Goal: Task Accomplishment & Management: Complete application form

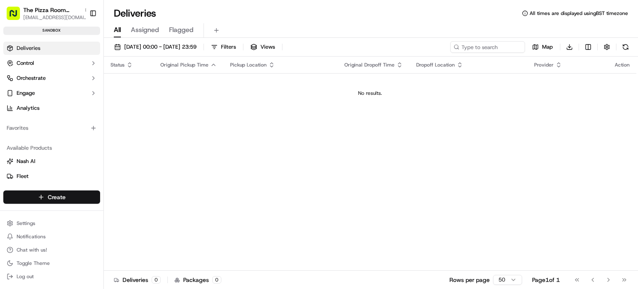
click at [51, 195] on html "The Pizza Room Mile End [EMAIL_ADDRESS][DOMAIN_NAME] Toggle Sidebar sandbox Del…" at bounding box center [319, 144] width 638 height 289
click at [149, 208] on link "Delivery" at bounding box center [150, 212] width 93 height 15
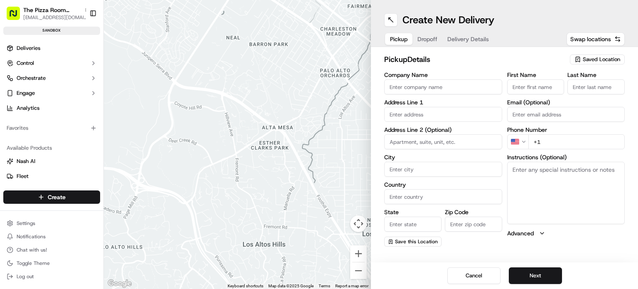
click at [438, 81] on input "Company Name" at bounding box center [443, 86] width 118 height 15
type input "The Pizza Room"
type input "[STREET_ADDRESS]"
type input "[GEOGRAPHIC_DATA]"
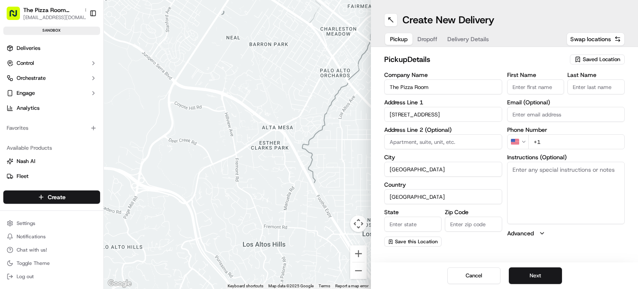
type input "E3 5AX"
type input "[PERSON_NAME]"
type input "Ant"
type input "[EMAIL_ADDRESS][DOMAIN_NAME]"
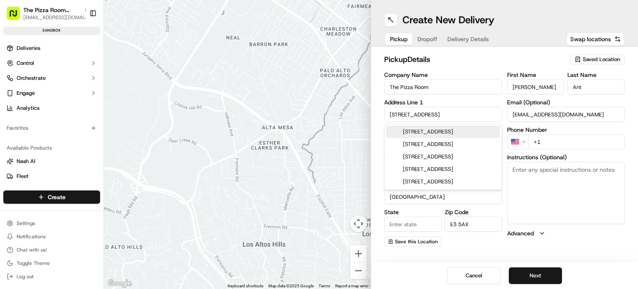
click at [520, 26] on div "Create New Delivery" at bounding box center [504, 19] width 240 height 13
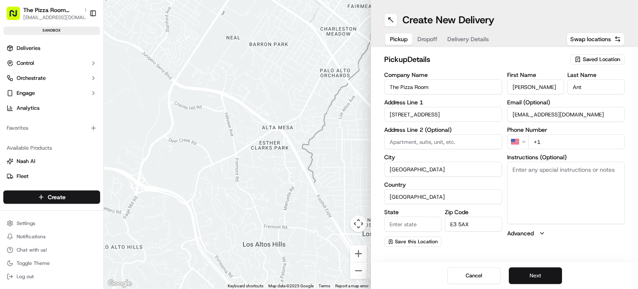
click at [543, 280] on button "Next" at bounding box center [535, 275] width 53 height 17
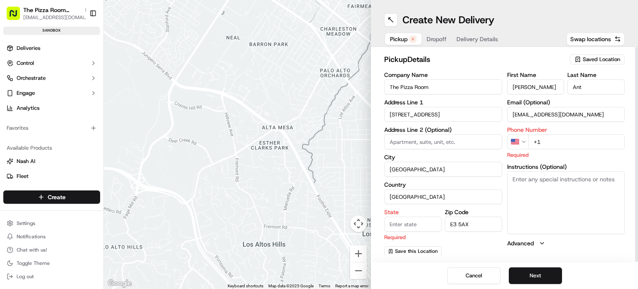
click at [544, 142] on input "+1" at bounding box center [576, 141] width 97 height 15
click at [542, 141] on input "+1" at bounding box center [576, 141] width 97 height 15
click at [607, 161] on div "First Name [PERSON_NAME] Last Name Ant Email (Optional) [EMAIL_ADDRESS][DOMAIN_…" at bounding box center [566, 164] width 118 height 184
click at [551, 137] on input "+" at bounding box center [576, 141] width 97 height 15
type input "[PHONE_NUMBER]"
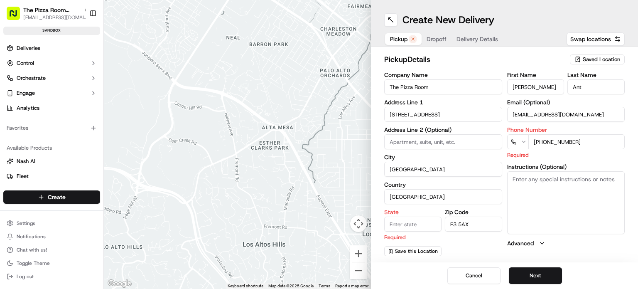
type input "[STREET_ADDRESS]"
click at [461, 141] on input "[STREET_ADDRESS]" at bounding box center [443, 141] width 118 height 15
drag, startPoint x: 461, startPoint y: 141, endPoint x: 369, endPoint y: 136, distance: 91.9
click at [369, 136] on div "← Move left → Move right ↑ Move up ↓ Move down + Zoom in - Zoom out Home Jump l…" at bounding box center [371, 144] width 534 height 289
click at [626, 270] on div "Cancel Next" at bounding box center [504, 275] width 267 height 27
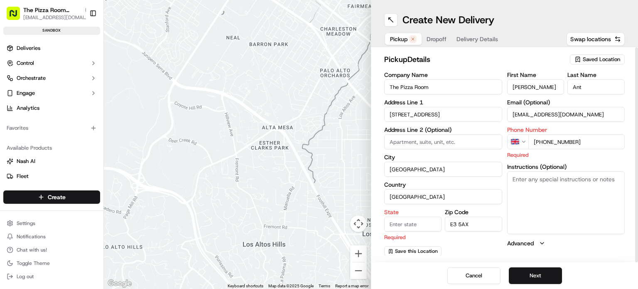
click at [404, 222] on input "State" at bounding box center [412, 223] width 57 height 15
click at [395, 221] on input "Uk" at bounding box center [412, 223] width 57 height 15
type input "[GEOGRAPHIC_DATA]"
click at [571, 245] on button "Advanced" at bounding box center [566, 243] width 118 height 8
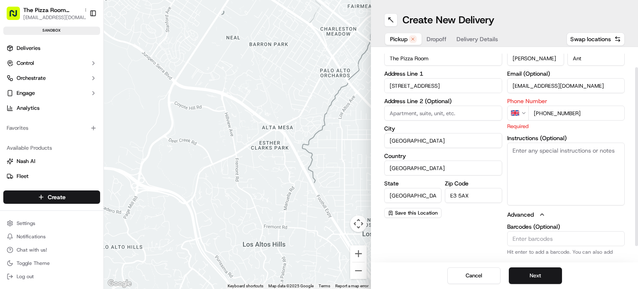
scroll to position [41, 0]
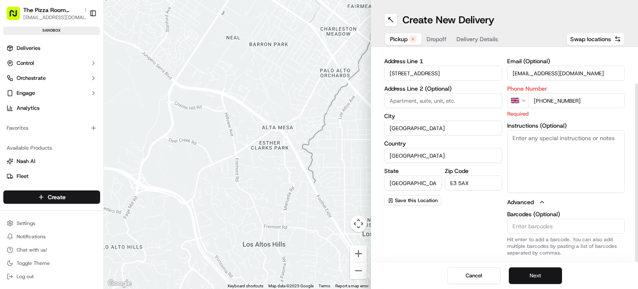
click at [537, 270] on button "Next" at bounding box center [535, 275] width 53 height 17
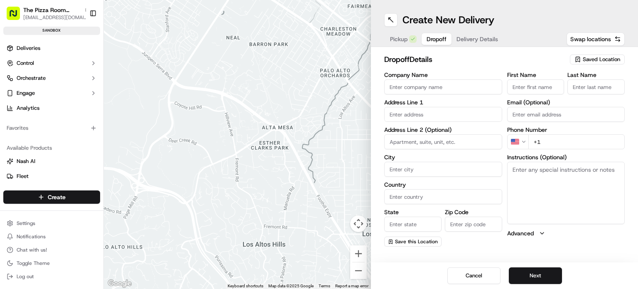
click at [443, 88] on input "Company Name" at bounding box center [443, 86] width 118 height 15
type input "The Pizza Room"
type input "[STREET_ADDRESS]"
type input "[GEOGRAPHIC_DATA]"
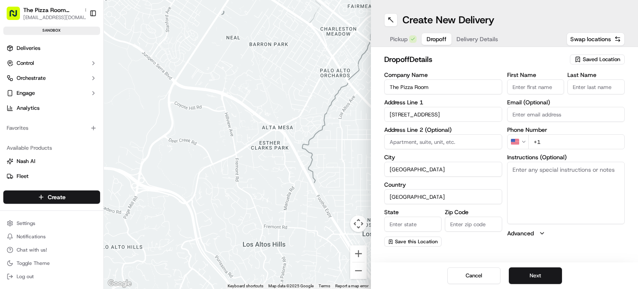
type input "[GEOGRAPHIC_DATA]"
type input "E3 5AX"
type input "[PERSON_NAME]"
type input "Ant"
type input "[EMAIL_ADDRESS][DOMAIN_NAME]"
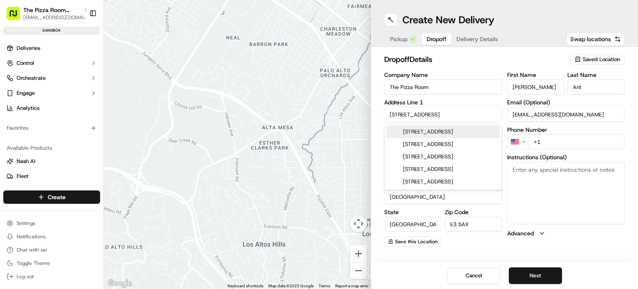
click at [432, 111] on input "[STREET_ADDRESS]" at bounding box center [443, 114] width 118 height 15
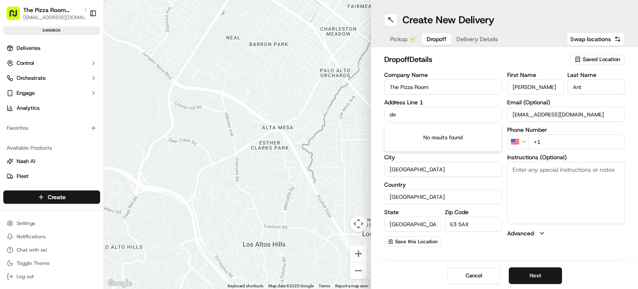
type input "d"
click at [432, 111] on input "[PERSON_NAME]" at bounding box center [443, 114] width 118 height 15
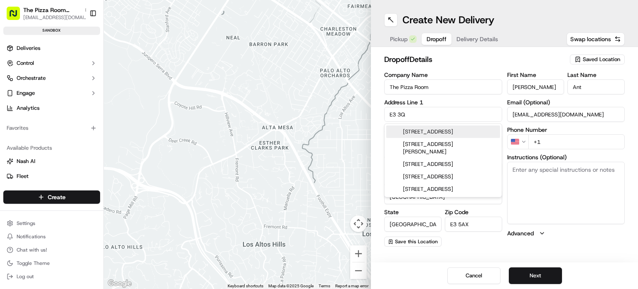
type input "E3 3QB"
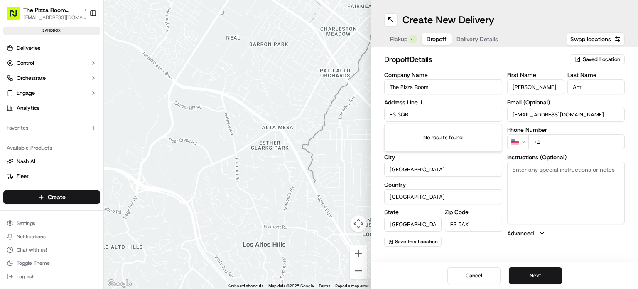
click at [402, 113] on input "E3 3QB" at bounding box center [443, 114] width 118 height 15
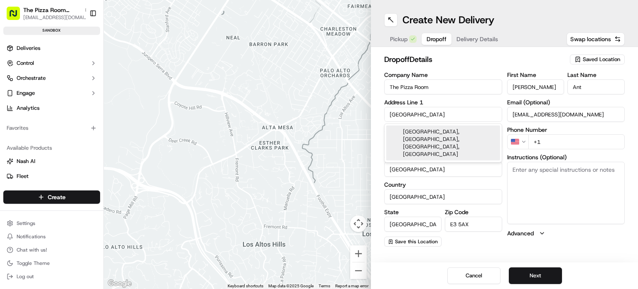
click at [430, 139] on div "[GEOGRAPHIC_DATA], [GEOGRAPHIC_DATA], [GEOGRAPHIC_DATA], [GEOGRAPHIC_DATA]" at bounding box center [443, 142] width 114 height 35
type input "[GEOGRAPHIC_DATA], [STREET_ADDRESS]"
type input "[GEOGRAPHIC_DATA]"
type input "E3 3TF"
type input "[STREET_ADDRESS]"
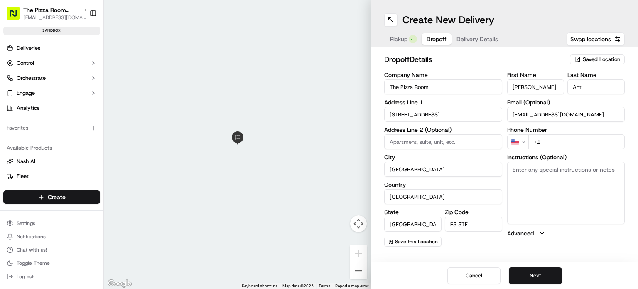
click at [556, 142] on input "+1" at bounding box center [576, 141] width 97 height 15
click at [544, 142] on input "+1" at bounding box center [576, 141] width 97 height 15
click at [590, 251] on div "dropoff Details Saved Location Company Name The Pizza Room Address Line 1 1 Han…" at bounding box center [504, 150] width 267 height 206
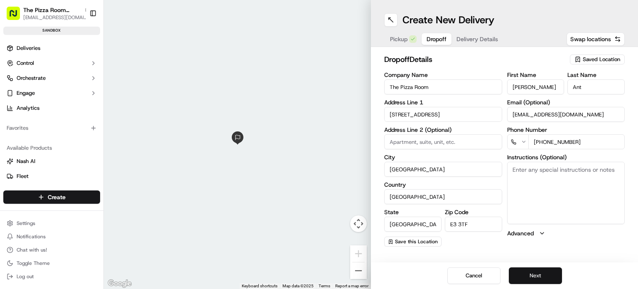
click at [544, 272] on button "Next" at bounding box center [535, 275] width 53 height 17
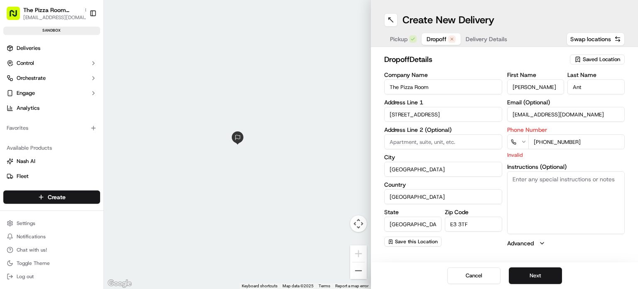
click at [571, 140] on input "[PHONE_NUMBER]" at bounding box center [576, 141] width 97 height 15
click at [537, 140] on input "[PHONE_NUMBER]" at bounding box center [576, 141] width 97 height 15
click at [539, 139] on input "[PHONE_NUMBER]" at bounding box center [576, 141] width 97 height 15
click at [585, 140] on input "[PHONE_NUMBER]" at bounding box center [576, 141] width 97 height 15
click at [536, 140] on input "[PHONE_NUMBER]" at bounding box center [576, 141] width 97 height 15
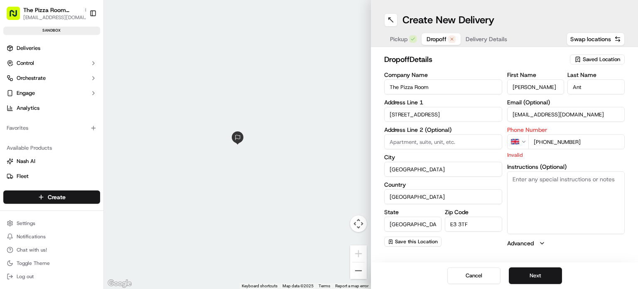
type input "[PHONE_NUMBER]"
click at [537, 242] on button "Advanced" at bounding box center [566, 243] width 118 height 8
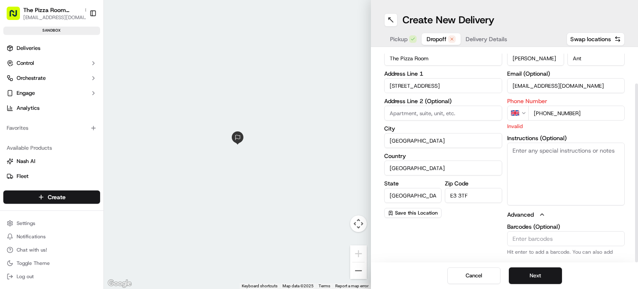
scroll to position [41, 0]
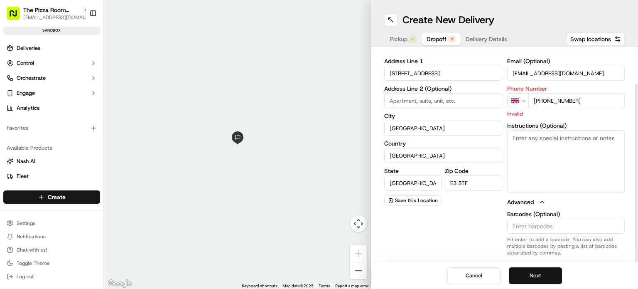
click at [527, 276] on button "Next" at bounding box center [535, 275] width 53 height 17
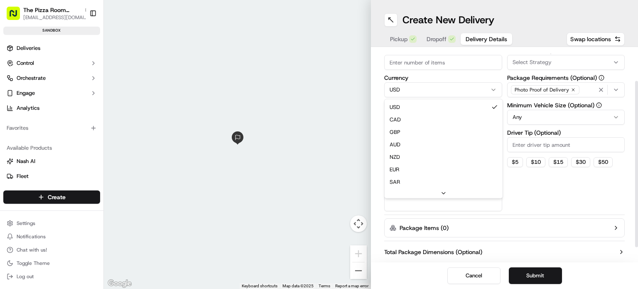
click at [435, 90] on html "The Pizza Room Mile End [EMAIL_ADDRESS][DOMAIN_NAME] Toggle Sidebar sandbox Del…" at bounding box center [319, 144] width 638 height 289
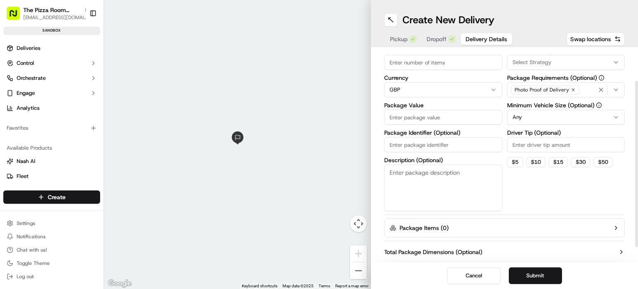
click at [537, 61] on span "Select Strategy" at bounding box center [531, 62] width 39 height 7
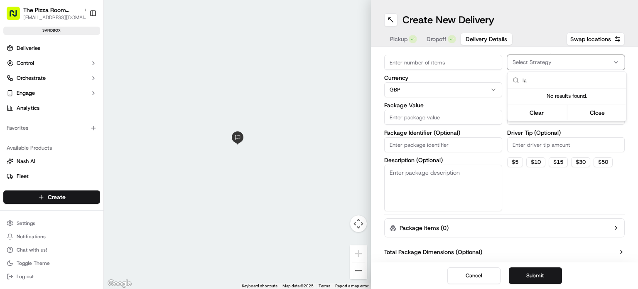
type input "l"
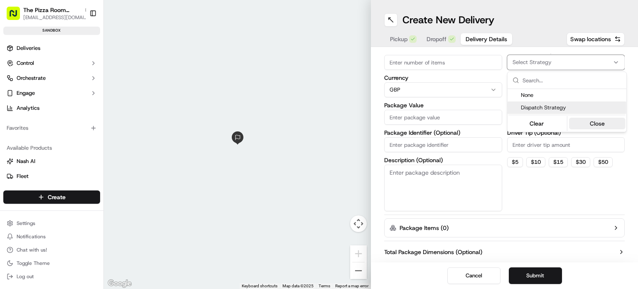
click at [586, 124] on button "Close" at bounding box center [597, 124] width 57 height 12
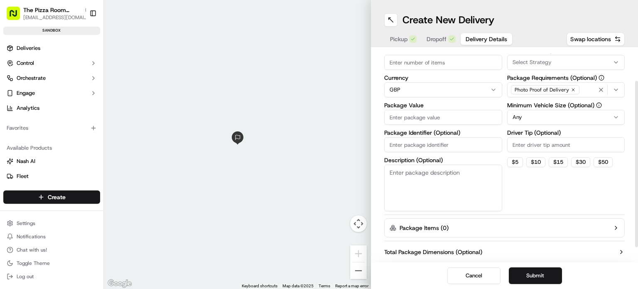
click at [424, 63] on input "Items Count (Optional)" at bounding box center [443, 62] width 118 height 15
type input "20"
click at [571, 119] on html "The Pizza Room Mile End [EMAIL_ADDRESS][DOMAIN_NAME] Toggle Sidebar sandbox Del…" at bounding box center [319, 144] width 638 height 289
click at [458, 143] on input "Package Identifier (Optional)" at bounding box center [443, 144] width 118 height 15
click at [446, 117] on input "Package Value" at bounding box center [443, 117] width 118 height 15
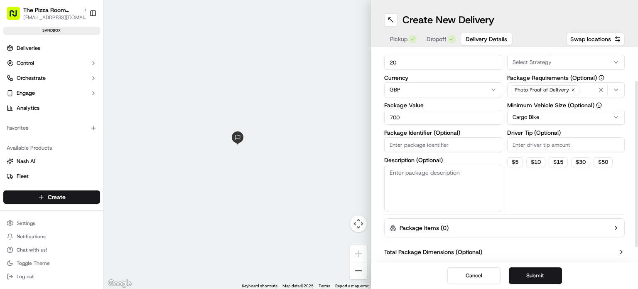
type input "700"
click at [576, 213] on div "Delivery Details now scheduled Items Count (Optional) 20 Currency GBP Package V…" at bounding box center [504, 143] width 240 height 262
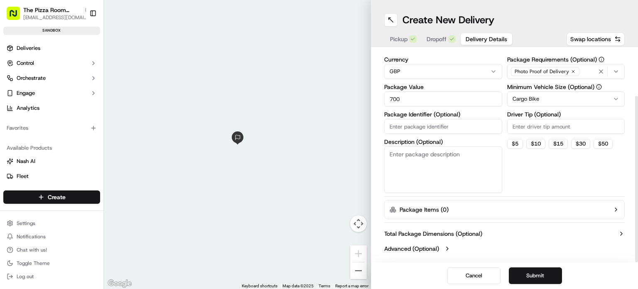
click at [497, 210] on button "Package Items ( 0 )" at bounding box center [504, 209] width 240 height 19
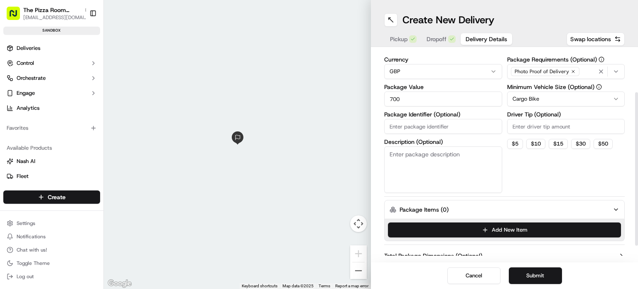
click at [497, 210] on button "Package Items ( 0 )" at bounding box center [504, 209] width 240 height 19
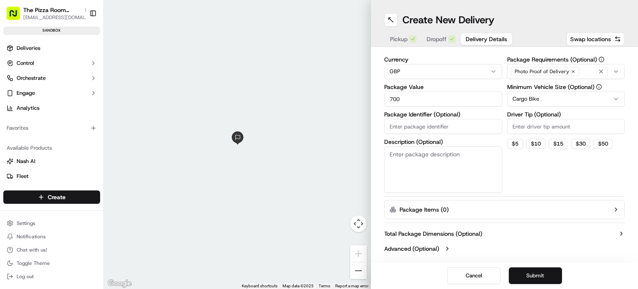
click at [540, 272] on button "Submit" at bounding box center [535, 275] width 53 height 17
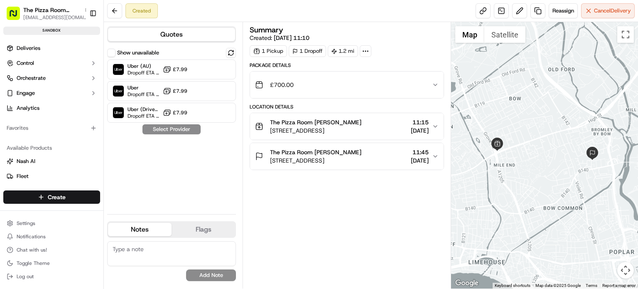
click at [165, 127] on div "Show unavailable Uber (AU) Dropoff ETA 23 minutes £7.99 Uber Dropoff ETA 23 min…" at bounding box center [171, 127] width 129 height 159
click at [165, 130] on div "Show unavailable Uber (AU) Dropoff ETA 23 minutes £7.99 Uber Dropoff ETA 23 min…" at bounding box center [171, 127] width 129 height 159
click at [232, 51] on button at bounding box center [231, 53] width 10 height 10
click at [362, 50] on icon at bounding box center [365, 50] width 7 height 7
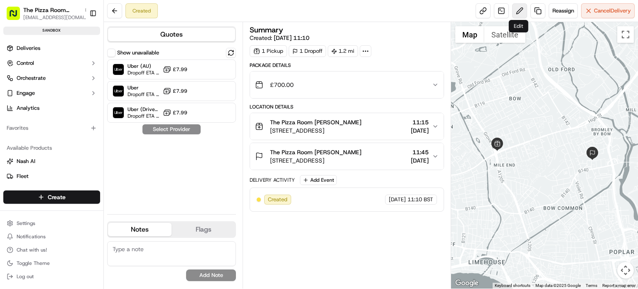
click at [518, 15] on button at bounding box center [519, 10] width 15 height 15
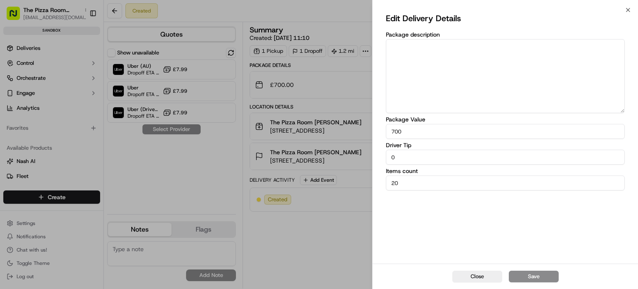
click at [626, 10] on div "Edit Delivery Details Package description Package Value 700 Driver Tip 0 Items …" at bounding box center [504, 136] width 265 height 253
click at [628, 10] on icon "button" at bounding box center [628, 10] width 7 height 7
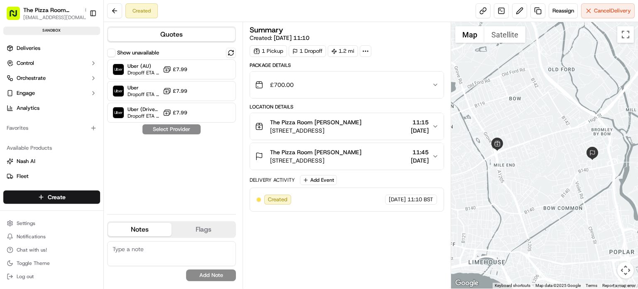
click at [171, 130] on div "Show unavailable Uber (AU) Dropoff ETA 22 minutes £7.99 Uber Dropoff ETA 22 min…" at bounding box center [171, 127] width 129 height 159
click at [148, 52] on label "Show unavailable" at bounding box center [138, 52] width 42 height 7
click at [115, 52] on button "Show unavailable" at bounding box center [111, 53] width 8 height 8
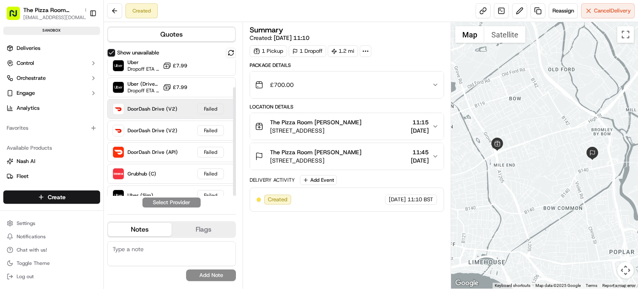
scroll to position [35, 0]
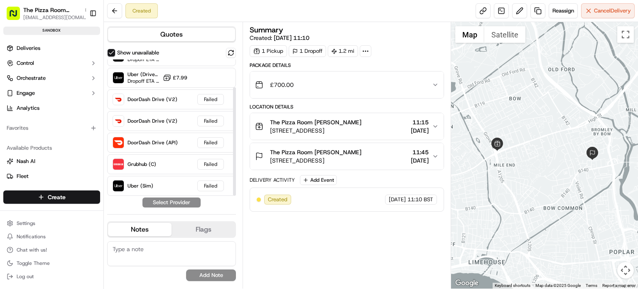
click at [128, 54] on label "Show unavailable" at bounding box center [138, 52] width 42 height 7
click at [115, 54] on button "Show unavailable" at bounding box center [111, 53] width 8 height 8
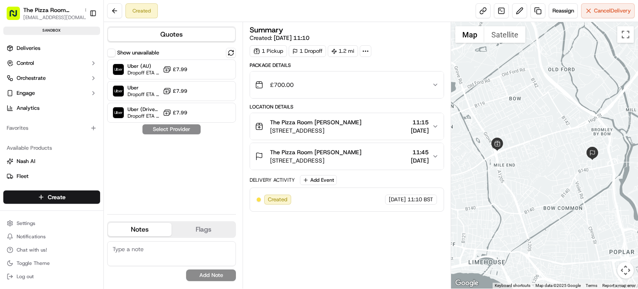
scroll to position [0, 0]
